Goal: Transaction & Acquisition: Book appointment/travel/reservation

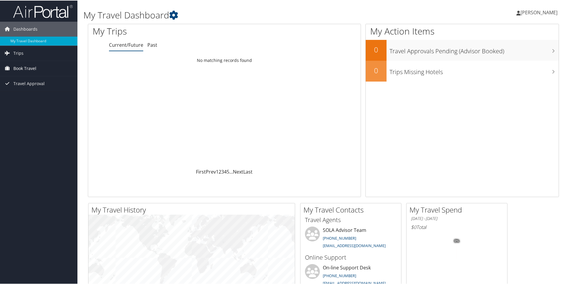
click at [26, 64] on span "Book Travel" at bounding box center [24, 67] width 23 height 15
click at [27, 96] on link "Book/Manage Online Trips" at bounding box center [38, 97] width 77 height 9
